Goal: Information Seeking & Learning: Learn about a topic

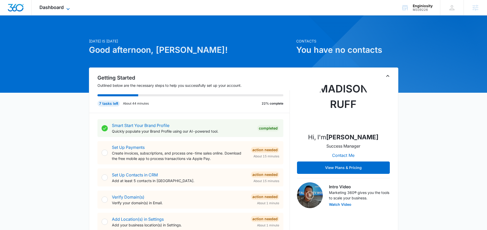
click at [68, 6] on icon at bounding box center [68, 9] width 6 height 6
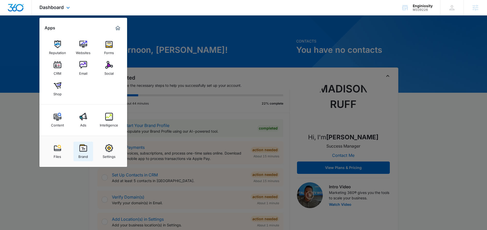
click at [86, 153] on div "Brand" at bounding box center [83, 155] width 10 height 7
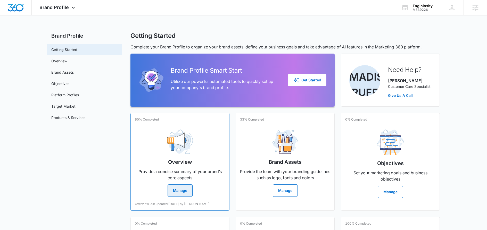
click at [179, 189] on button "Manage" at bounding box center [180, 191] width 25 height 12
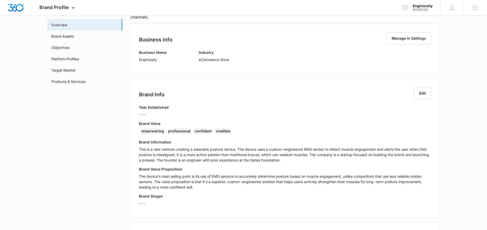
scroll to position [37, 0]
click at [184, 150] on p "This is a new venture creating a wearable posture device. The device uses a cus…" at bounding box center [285, 154] width 292 height 16
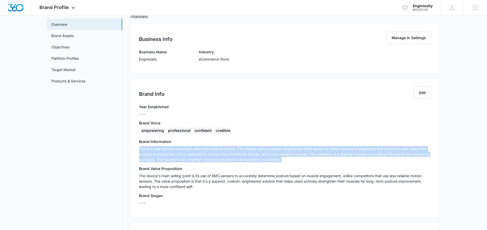
click at [184, 150] on p "This is a new venture creating a wearable posture device. The device uses a cus…" at bounding box center [285, 154] width 292 height 16
copy p "This is a new venture creating a wearable posture device. The device uses a cus…"
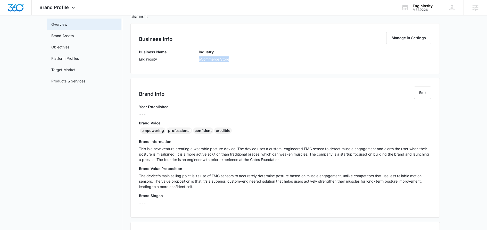
drag, startPoint x: 198, startPoint y: 60, endPoint x: 229, endPoint y: 61, distance: 30.9
click at [229, 61] on div "Business Name Enginiosity Industry eCommerce Store" at bounding box center [285, 57] width 292 height 16
copy p "eCommerce Store"
click at [178, 184] on p "The device's main selling point is its use of EMG sensors to accurately determi…" at bounding box center [285, 181] width 292 height 16
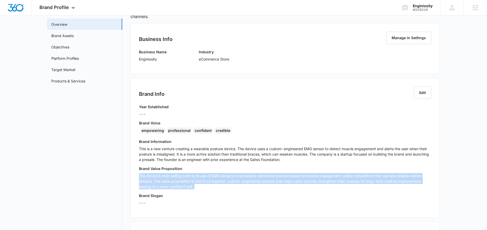
click at [178, 184] on p "The device's main selling point is its use of EMG sensors to accurately determi…" at bounding box center [285, 181] width 292 height 16
copy p "The device's main selling point is its use of EMG sensors to accurately determi…"
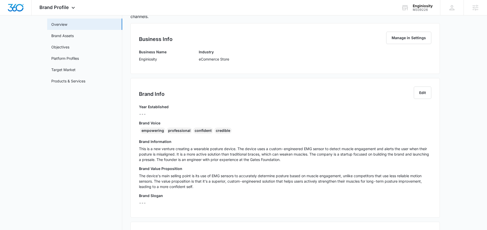
click at [140, 54] on h3 "Business Name" at bounding box center [153, 51] width 28 height 5
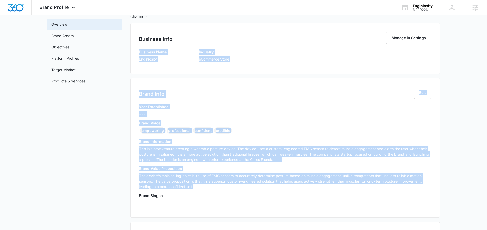
drag, startPoint x: 139, startPoint y: 53, endPoint x: 173, endPoint y: 174, distance: 126.2
click at [194, 181] on div "Business Info Manage in Settings Business Name Enginiosity Industry eCommerce S…" at bounding box center [284, 171] width 309 height 296
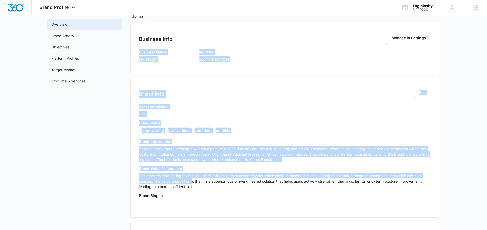
click at [140, 54] on h3 "Business Name" at bounding box center [153, 51] width 28 height 5
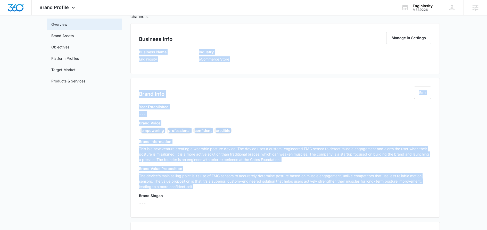
drag, startPoint x: 139, startPoint y: 53, endPoint x: 181, endPoint y: 171, distance: 124.9
click at [199, 181] on div "Business Info Manage in Settings Business Name Enginiosity Industry eCommerce S…" at bounding box center [284, 171] width 309 height 296
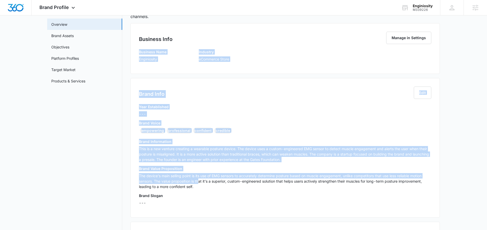
click at [141, 55] on div "Business Name Enginiosity" at bounding box center [153, 57] width 28 height 16
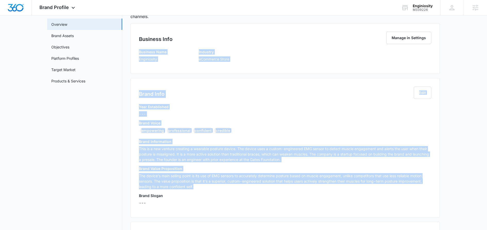
drag, startPoint x: 138, startPoint y: 52, endPoint x: 194, endPoint y: 192, distance: 150.8
click at [194, 192] on div "Business Info Manage in Settings Business Name Enginiosity Industry eCommerce S…" at bounding box center [284, 171] width 309 height 296
copy div "Business Name Enginiosity Industry eCommerce Store Brand Info Edit Year Establi…"
click at [177, 95] on div "Brand Info Edit" at bounding box center [285, 96] width 292 height 18
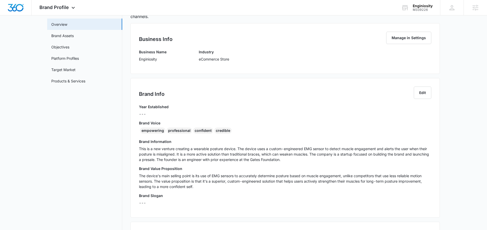
click at [148, 59] on p "Enginiosity" at bounding box center [153, 58] width 28 height 5
copy p "Enginiosity"
click at [195, 150] on p "This is a new venture creating a wearable posture device. The device uses a cus…" at bounding box center [285, 154] width 292 height 16
drag, startPoint x: 197, startPoint y: 150, endPoint x: 229, endPoint y: 149, distance: 31.7
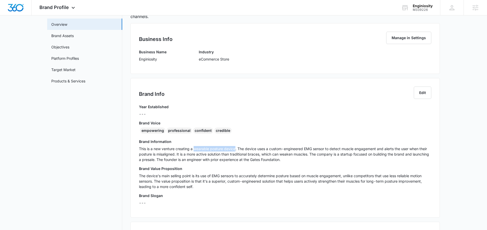
click at [229, 149] on p "This is a new venture creating a wearable posture device. The device uses a cus…" at bounding box center [285, 154] width 292 height 16
copy p "wearable posture device"
drag, startPoint x: 269, startPoint y: 149, endPoint x: 325, endPoint y: 148, distance: 55.9
click at [325, 148] on p "This is a new venture creating a wearable posture device. The device uses a cus…" at bounding box center [285, 154] width 292 height 16
copy p "custom-engineered EMG sensor"
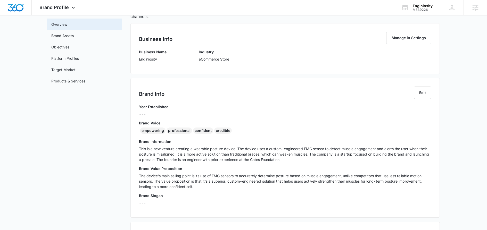
click at [346, 154] on p "This is a new venture creating a wearable posture device. The device uses a cus…" at bounding box center [285, 154] width 292 height 16
copy p "startup"
click at [293, 124] on h3 "Brand Voice" at bounding box center [285, 122] width 292 height 5
click at [213, 175] on p "The device's main selling point is its use of EMG sensors to accurately determi…" at bounding box center [285, 181] width 292 height 16
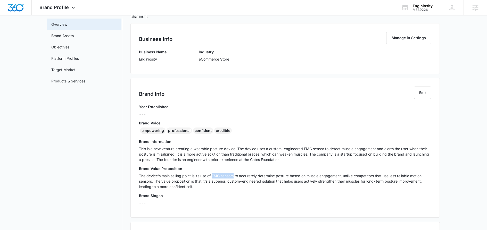
drag, startPoint x: 213, startPoint y: 175, endPoint x: 228, endPoint y: 175, distance: 14.7
click at [228, 175] on p "The device's main selling point is its use of EMG sensors to accurately determi…" at bounding box center [285, 181] width 292 height 16
copy p "EMG sensors"
click at [308, 177] on p "The device's main selling point is its use of EMG sensors to accurately determi…" at bounding box center [285, 181] width 292 height 16
drag, startPoint x: 315, startPoint y: 177, endPoint x: 329, endPoint y: 177, distance: 13.9
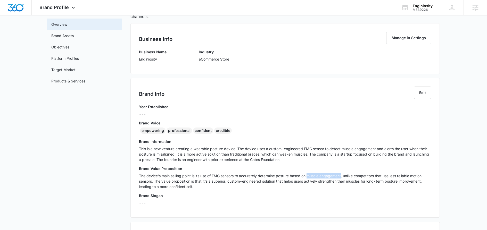
click at [329, 177] on p "The device's main selling point is its use of EMG sensors to accurately determi…" at bounding box center [285, 181] width 292 height 16
copy p "muscle engagement"
click at [228, 182] on p "The device's main selling point is its use of EMG sensors to accurately determi…" at bounding box center [285, 181] width 292 height 16
drag, startPoint x: 235, startPoint y: 182, endPoint x: 248, endPoint y: 182, distance: 13.1
click at [248, 182] on p "The device's main selling point is its use of EMG sensors to accurately determi…" at bounding box center [285, 181] width 292 height 16
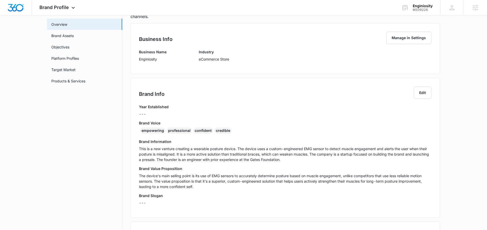
click at [315, 199] on div "Brand Slogan ---" at bounding box center [285, 201] width 292 height 16
drag, startPoint x: 369, startPoint y: 182, endPoint x: 421, endPoint y: 182, distance: 52.1
click at [423, 182] on p "The device's main selling point is its use of EMG sensors to accurately determi…" at bounding box center [285, 181] width 292 height 16
click at [370, 182] on p "The device's main selling point is its use of EMG sensors to accurately determi…" at bounding box center [285, 181] width 292 height 16
drag, startPoint x: 369, startPoint y: 182, endPoint x: 425, endPoint y: 181, distance: 55.9
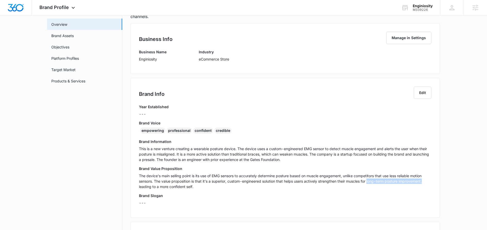
click at [425, 181] on p "The device's main selling point is its use of EMG sensors to accurately determi…" at bounding box center [285, 181] width 292 height 16
click at [299, 160] on p "This is a new venture creating a wearable posture device. The device uses a cus…" at bounding box center [285, 154] width 292 height 16
click at [279, 177] on p "The device's main selling point is its use of EMG sensors to accurately determi…" at bounding box center [285, 181] width 292 height 16
drag, startPoint x: 278, startPoint y: 177, endPoint x: 337, endPoint y: 177, distance: 58.2
click at [337, 177] on p "The device's main selling point is its use of EMG sensors to accurately determi…" at bounding box center [285, 181] width 292 height 16
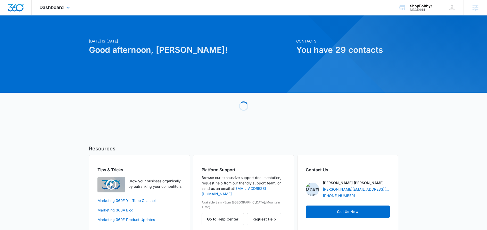
click at [64, 5] on div "Dashboard Apps Reputation Forms CRM Email Social Content Ads Intelligence Files…" at bounding box center [55, 7] width 47 height 15
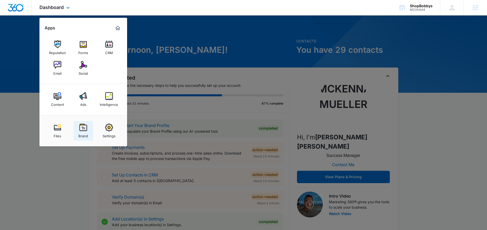
click at [79, 132] on div "Brand" at bounding box center [83, 134] width 10 height 7
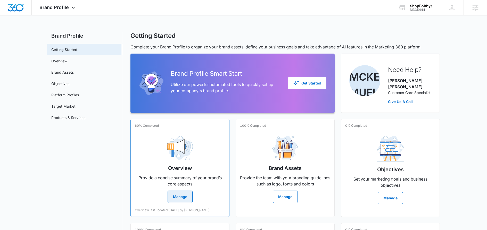
click at [177, 191] on button "Manage" at bounding box center [180, 197] width 25 height 12
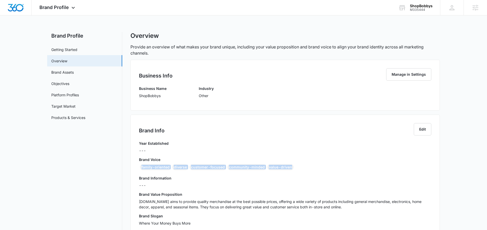
drag, startPoint x: 138, startPoint y: 168, endPoint x: 310, endPoint y: 168, distance: 171.9
click at [310, 168] on div "Brand Info Edit Year Established --- Brand Voice family-oriented diverse custom…" at bounding box center [284, 176] width 309 height 123
copy div "family-oriented diverse customer-focused community-minded value-driven"
click at [64, 8] on span "Brand Profile" at bounding box center [53, 7] width 29 height 5
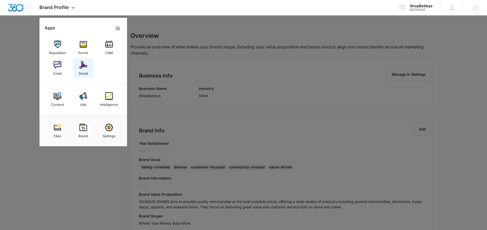
click at [84, 72] on div "Social" at bounding box center [83, 72] width 9 height 7
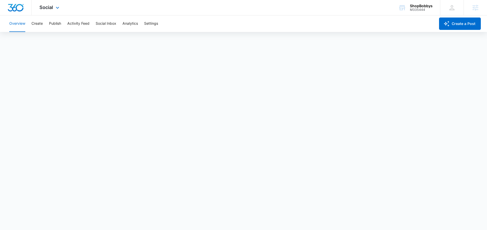
scroll to position [1, 0]
click at [54, 22] on button "Publish" at bounding box center [55, 23] width 12 height 16
